Goal: Information Seeking & Learning: Learn about a topic

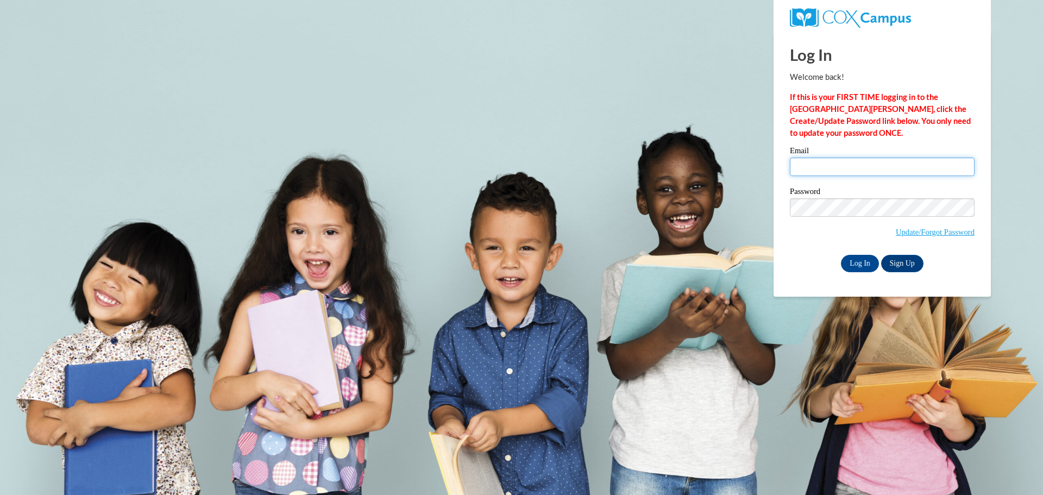
click at [812, 161] on input "Email" at bounding box center [882, 166] width 185 height 18
type input "meiers.connie.a@muscogee.k12.ga.us"
drag, startPoint x: 874, startPoint y: 264, endPoint x: 869, endPoint y: 266, distance: 5.5
click at [874, 264] on input "Log In" at bounding box center [860, 263] width 38 height 17
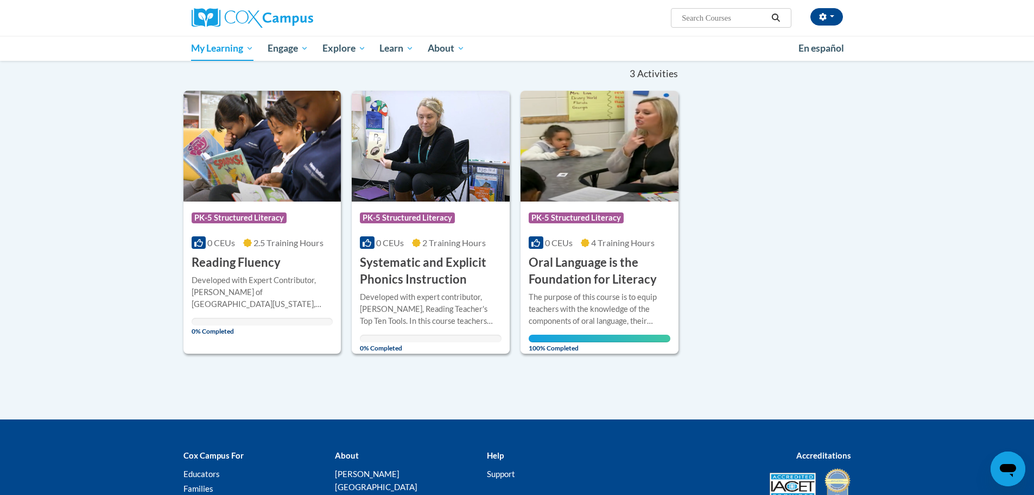
scroll to position [109, 0]
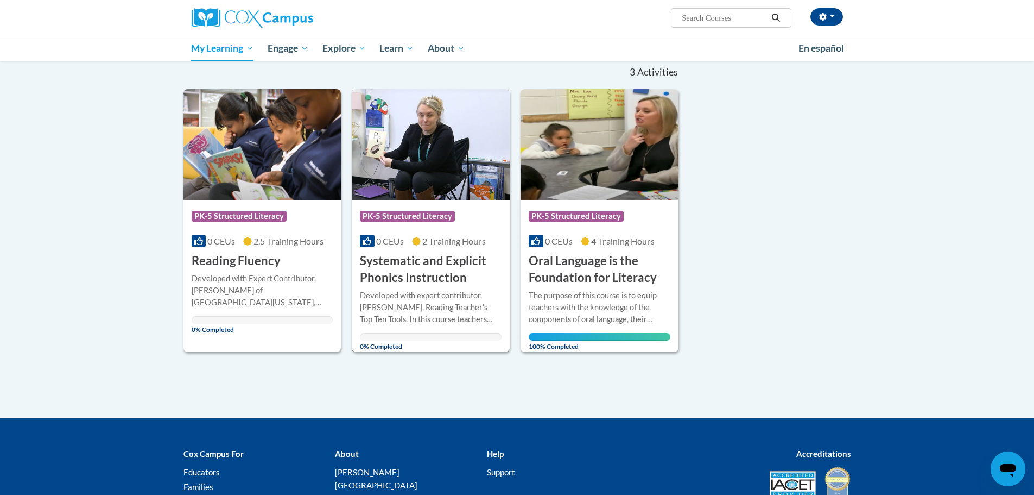
click at [447, 275] on h3 "Systematic and Explicit Phonics Instruction" at bounding box center [431, 270] width 142 height 34
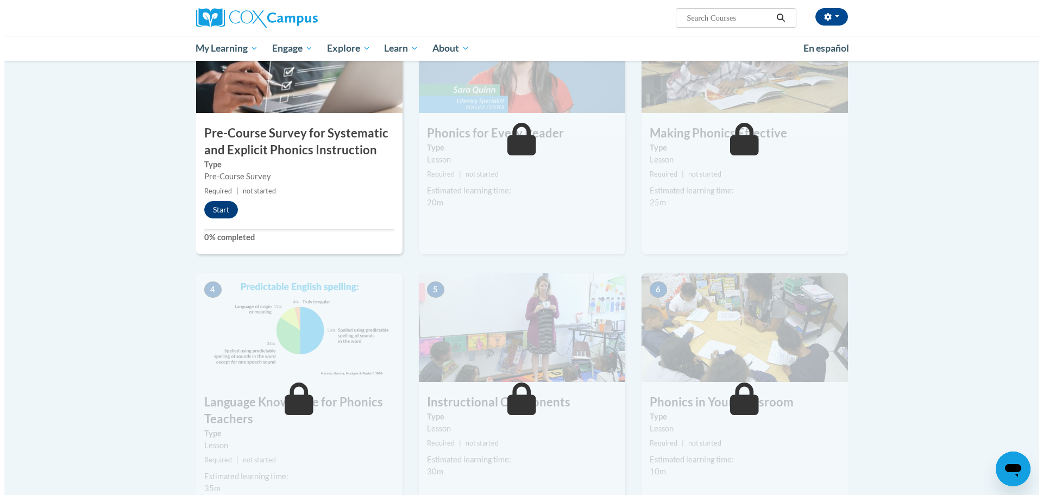
scroll to position [109, 0]
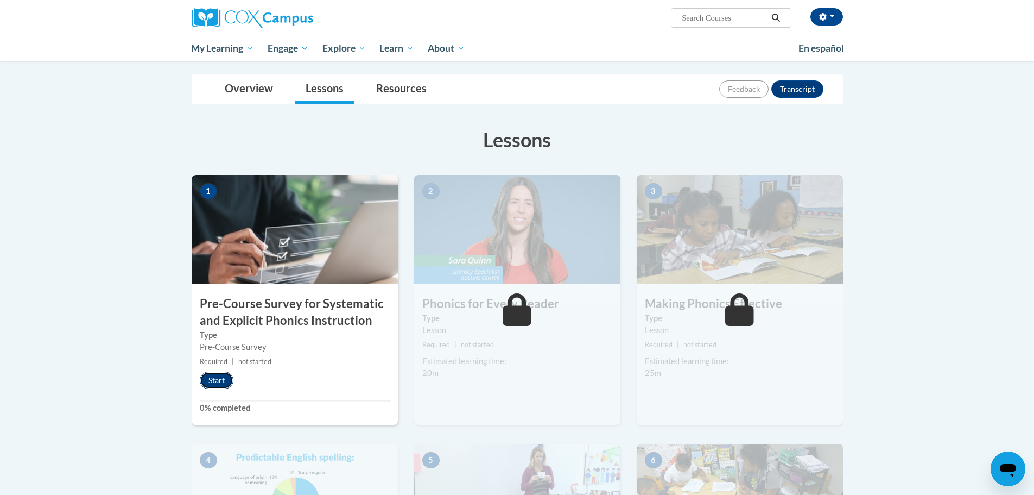
click at [212, 382] on button "Start" at bounding box center [217, 379] width 34 height 17
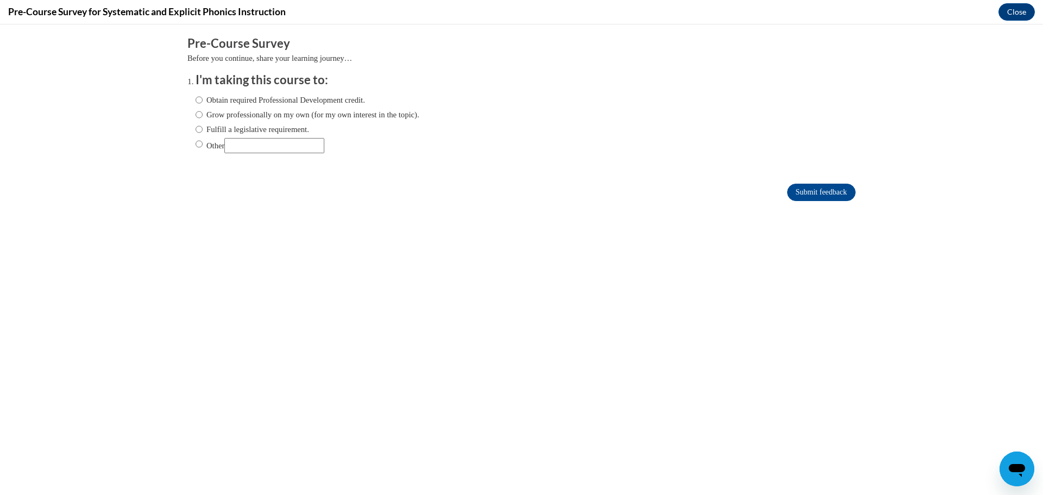
scroll to position [0, 0]
click at [195, 147] on input "Other" at bounding box center [198, 144] width 7 height 12
radio input "true"
click at [236, 149] on input "Other" at bounding box center [274, 145] width 100 height 15
type input "Required by my school district"
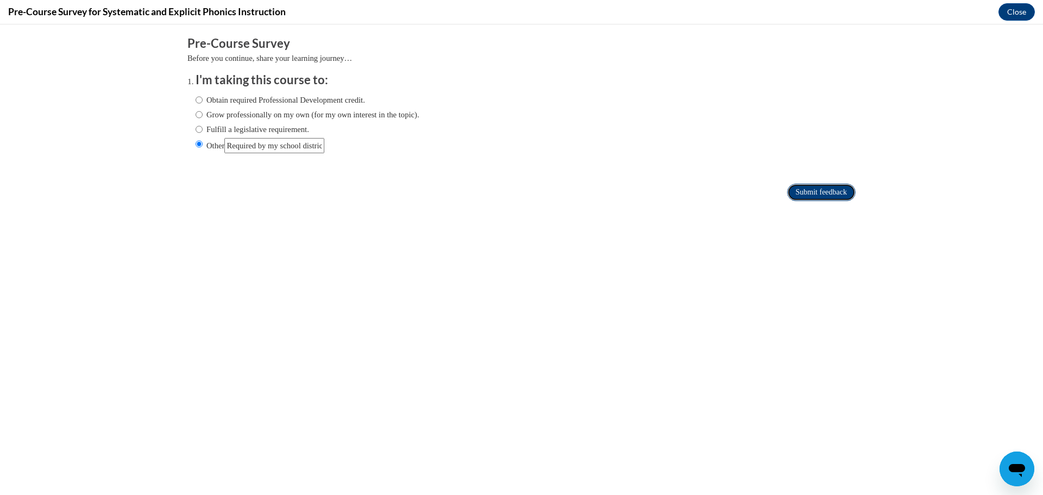
click at [821, 186] on input "Submit feedback" at bounding box center [821, 192] width 68 height 17
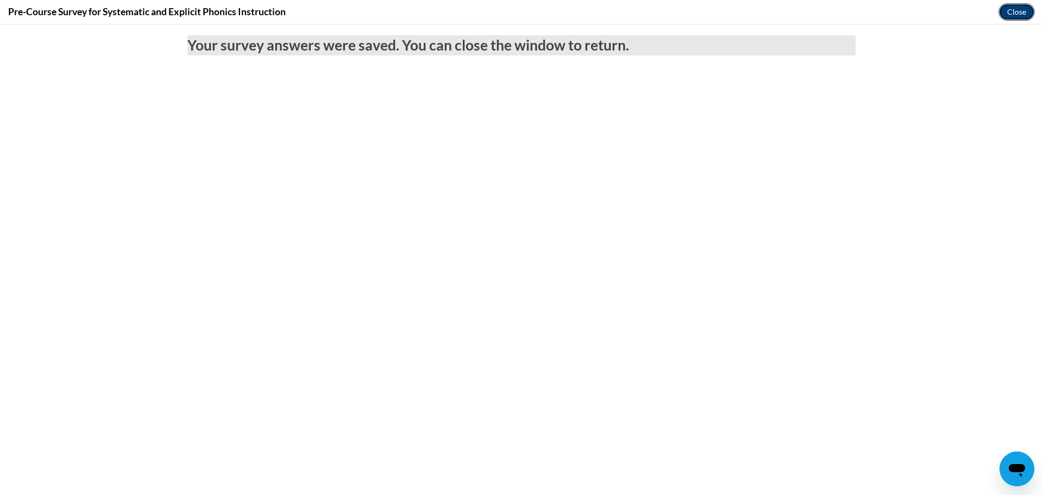
drag, startPoint x: 1023, startPoint y: 9, endPoint x: 1023, endPoint y: 32, distance: 23.4
click at [1023, 9] on button "Close" at bounding box center [1016, 11] width 36 height 17
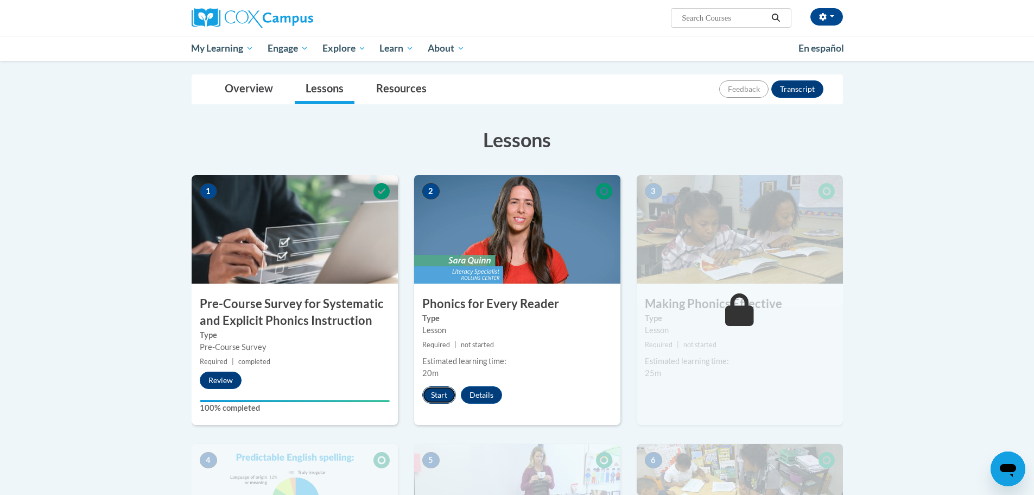
click at [444, 400] on button "Start" at bounding box center [439, 394] width 34 height 17
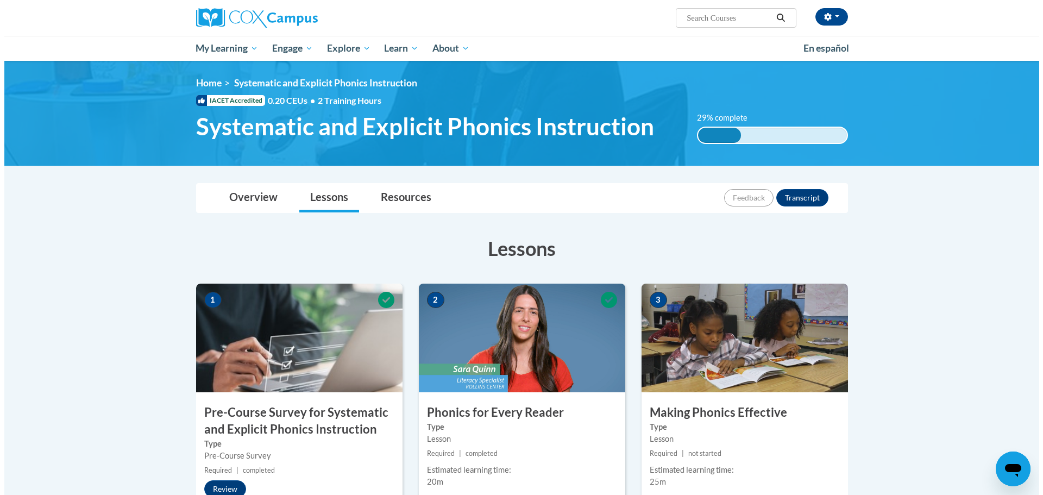
scroll to position [217, 0]
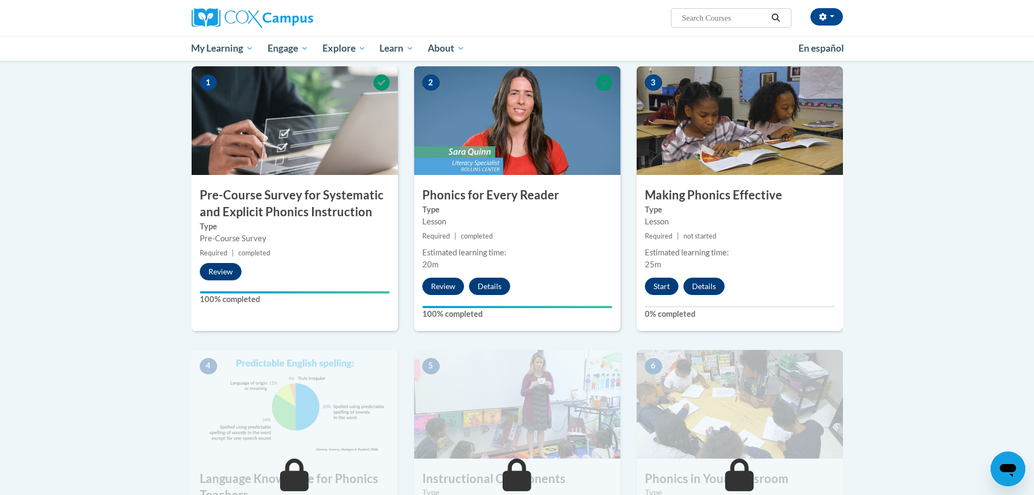
drag, startPoint x: 639, startPoint y: 274, endPoint x: 653, endPoint y: 277, distance: 14.0
click at [640, 274] on div "3 Making Phonics Effective Type Lesson Required | not started Estimated learnin…" at bounding box center [740, 198] width 206 height 264
click at [660, 282] on button "Start" at bounding box center [662, 285] width 34 height 17
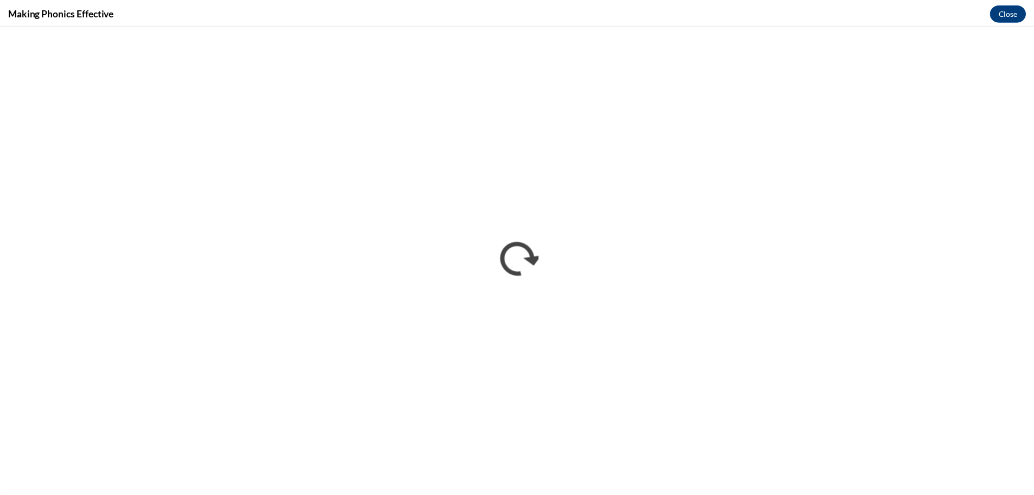
scroll to position [0, 0]
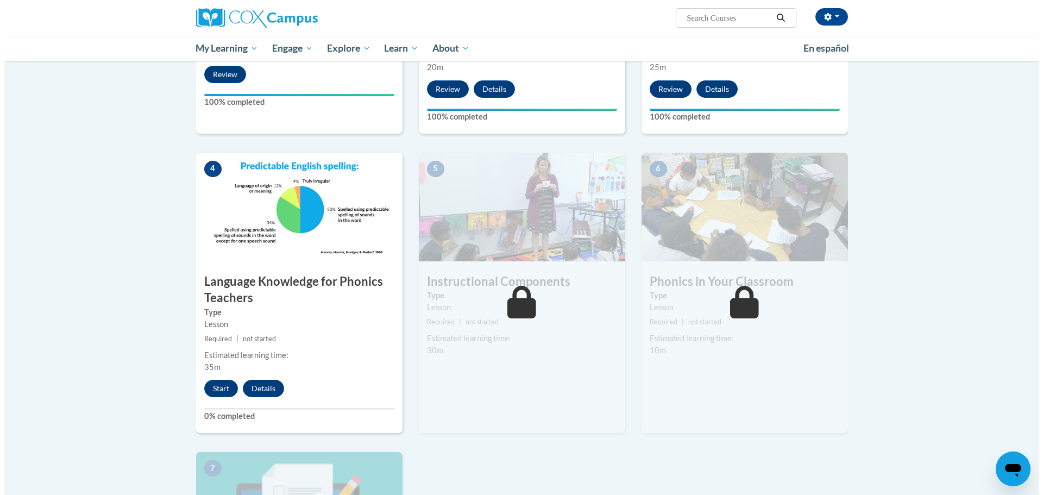
scroll to position [489, 0]
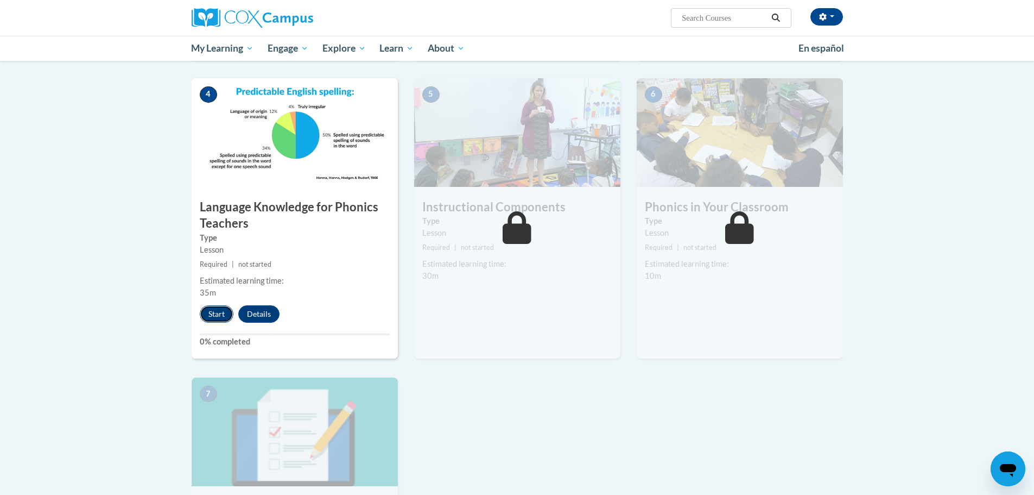
click at [218, 311] on button "Start" at bounding box center [217, 313] width 34 height 17
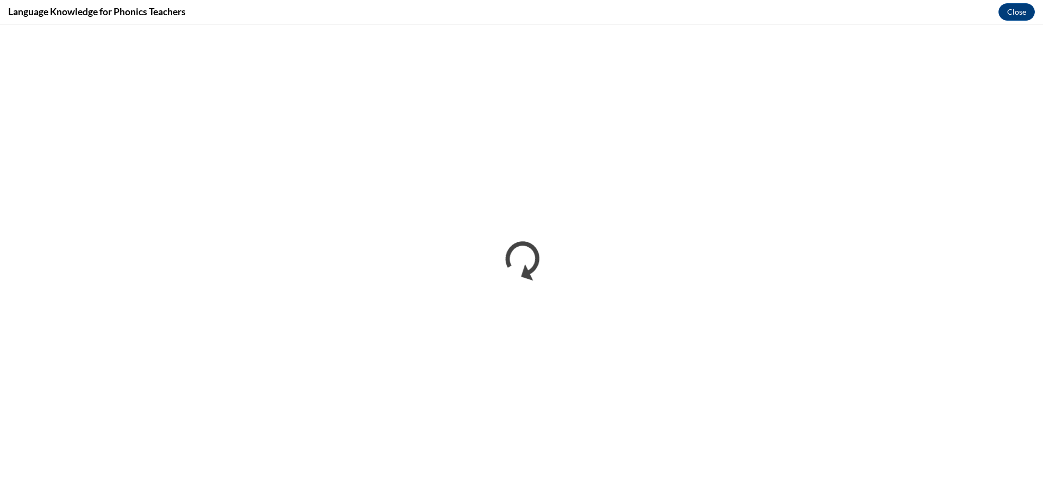
scroll to position [0, 0]
